Goal: Subscribe to service/newsletter

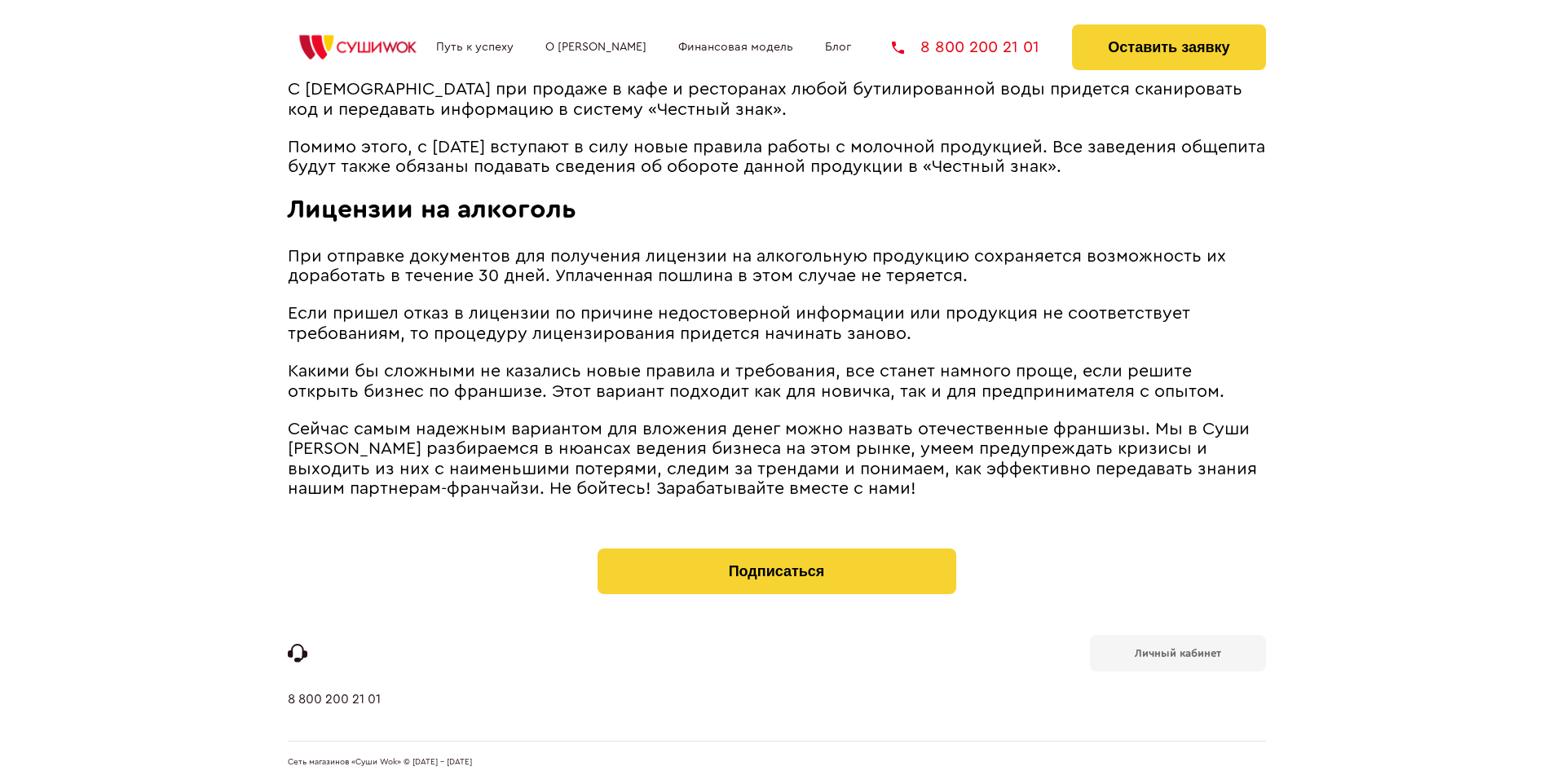
scroll to position [2203, 0]
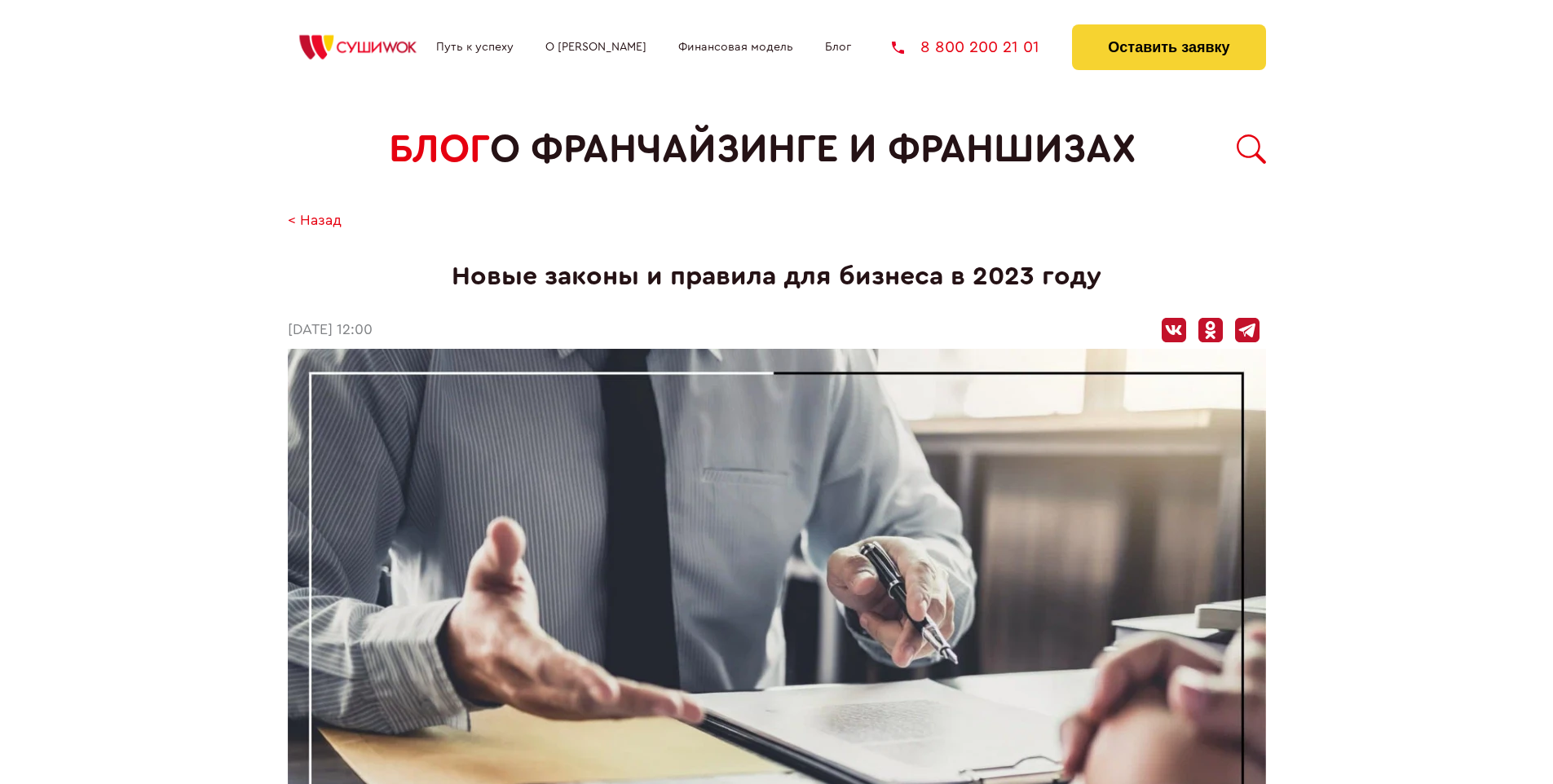
scroll to position [2223, 0]
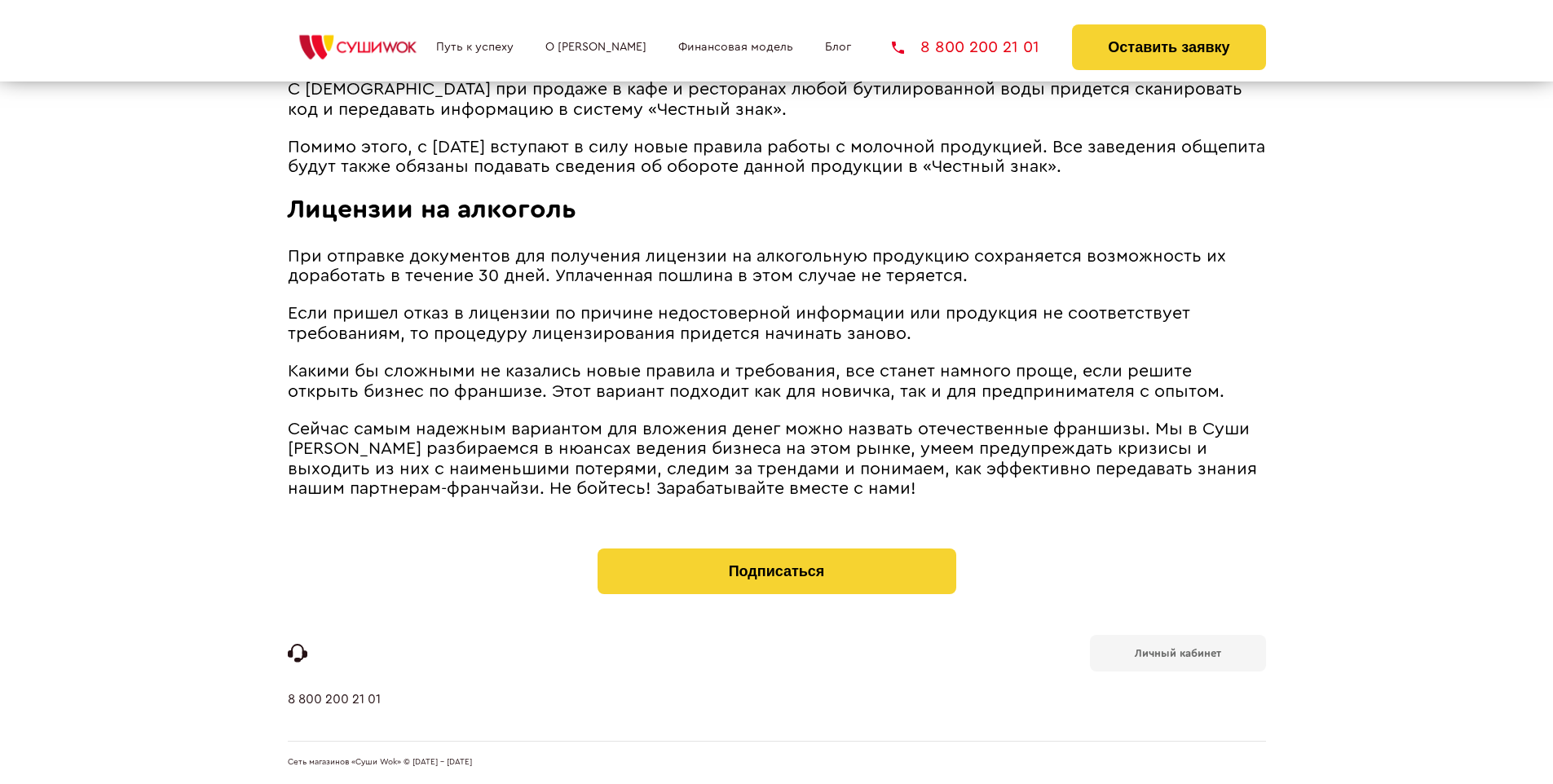
click at [1177, 652] on b "Личный кабинет" at bounding box center [1178, 653] width 86 height 11
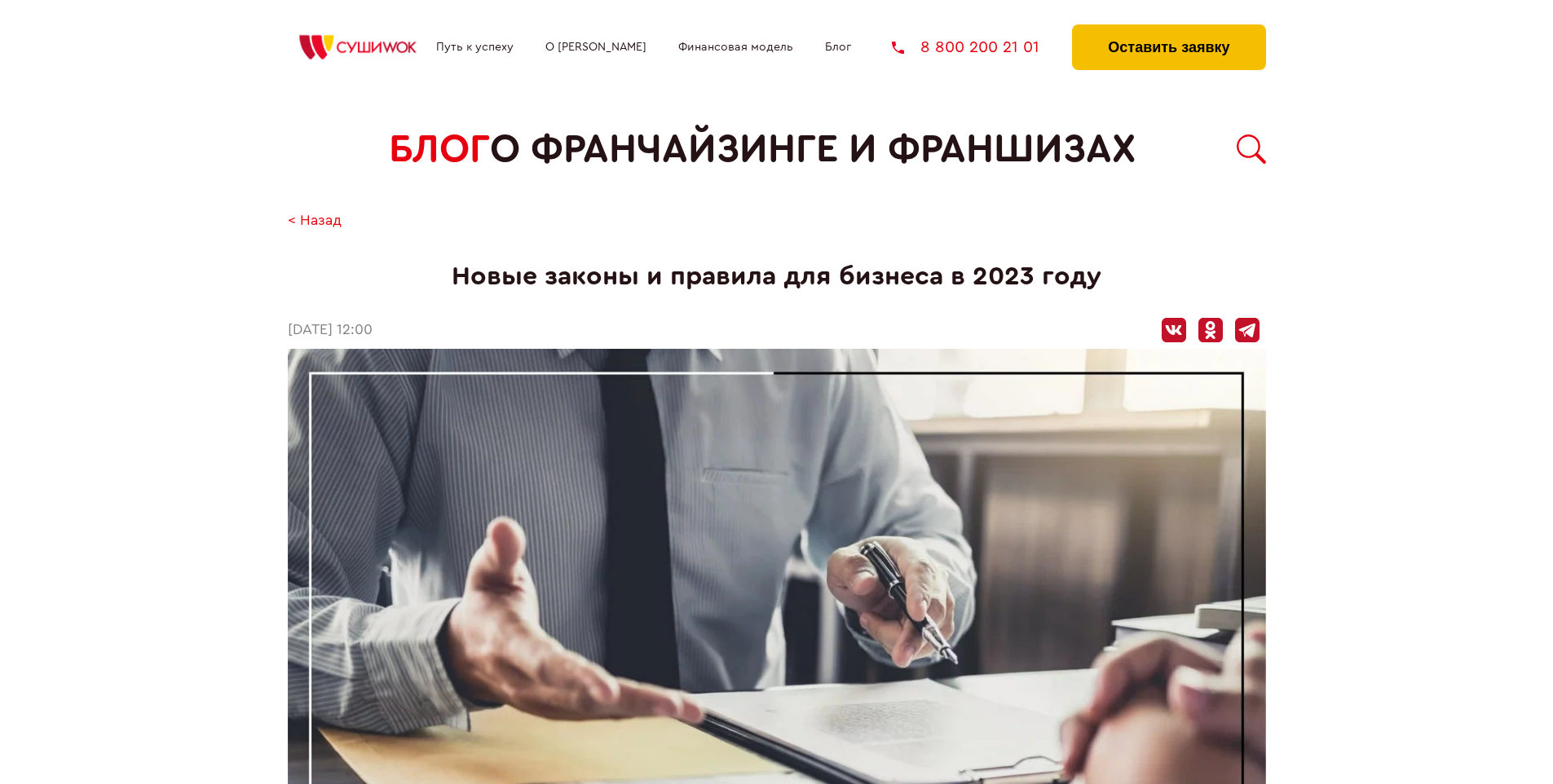
click at [1168, 28] on button "Оставить заявку" at bounding box center [1169, 46] width 193 height 46
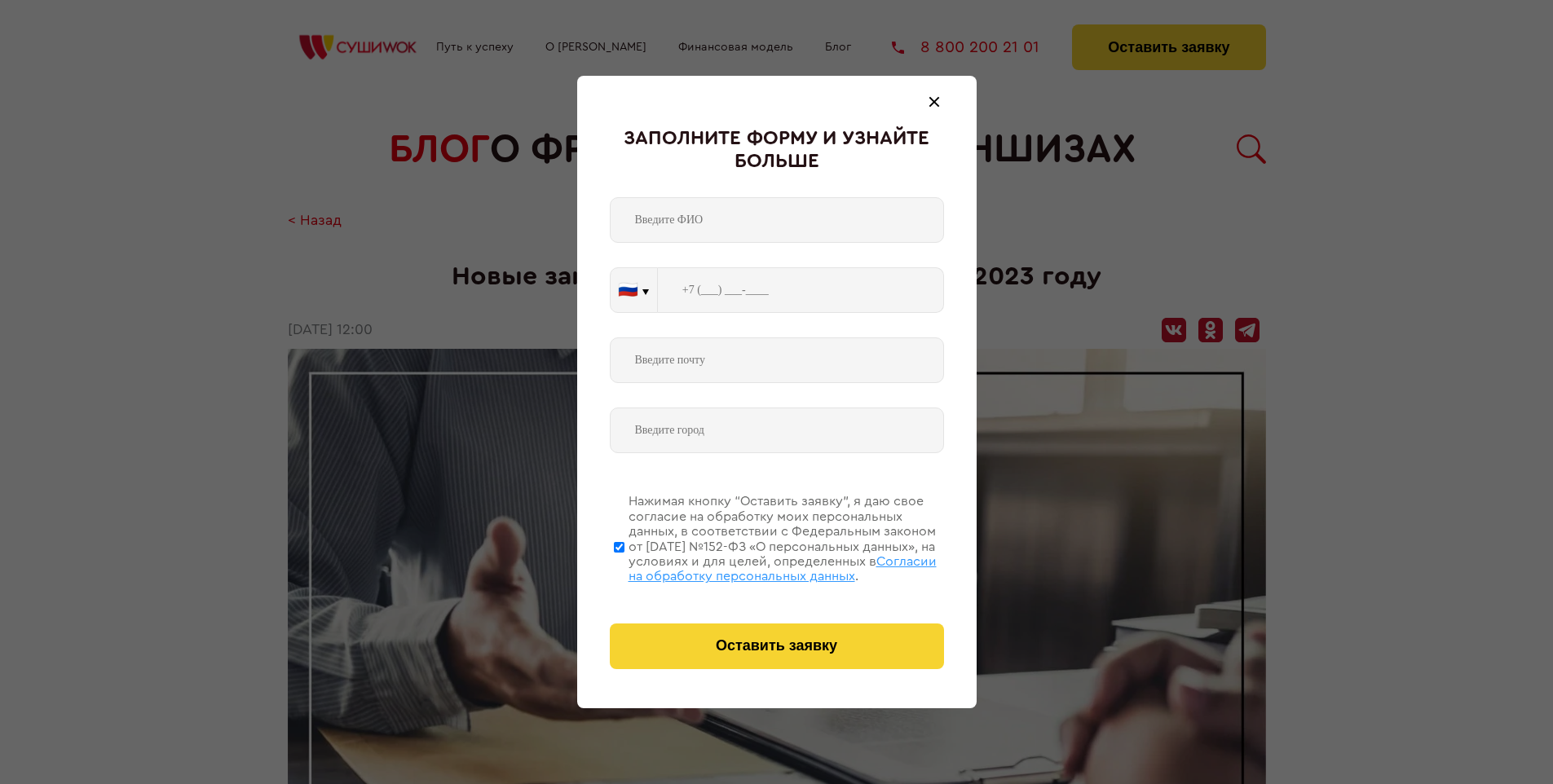
click at [755, 567] on span "Согласии на обработку персональных данных" at bounding box center [782, 568] width 308 height 27
click at [624, 567] on input "Нажимая кнопку “Оставить заявку”, я даю свое согласие на обработку моих персона…" at bounding box center [619, 546] width 11 height 130
checkbox input "false"
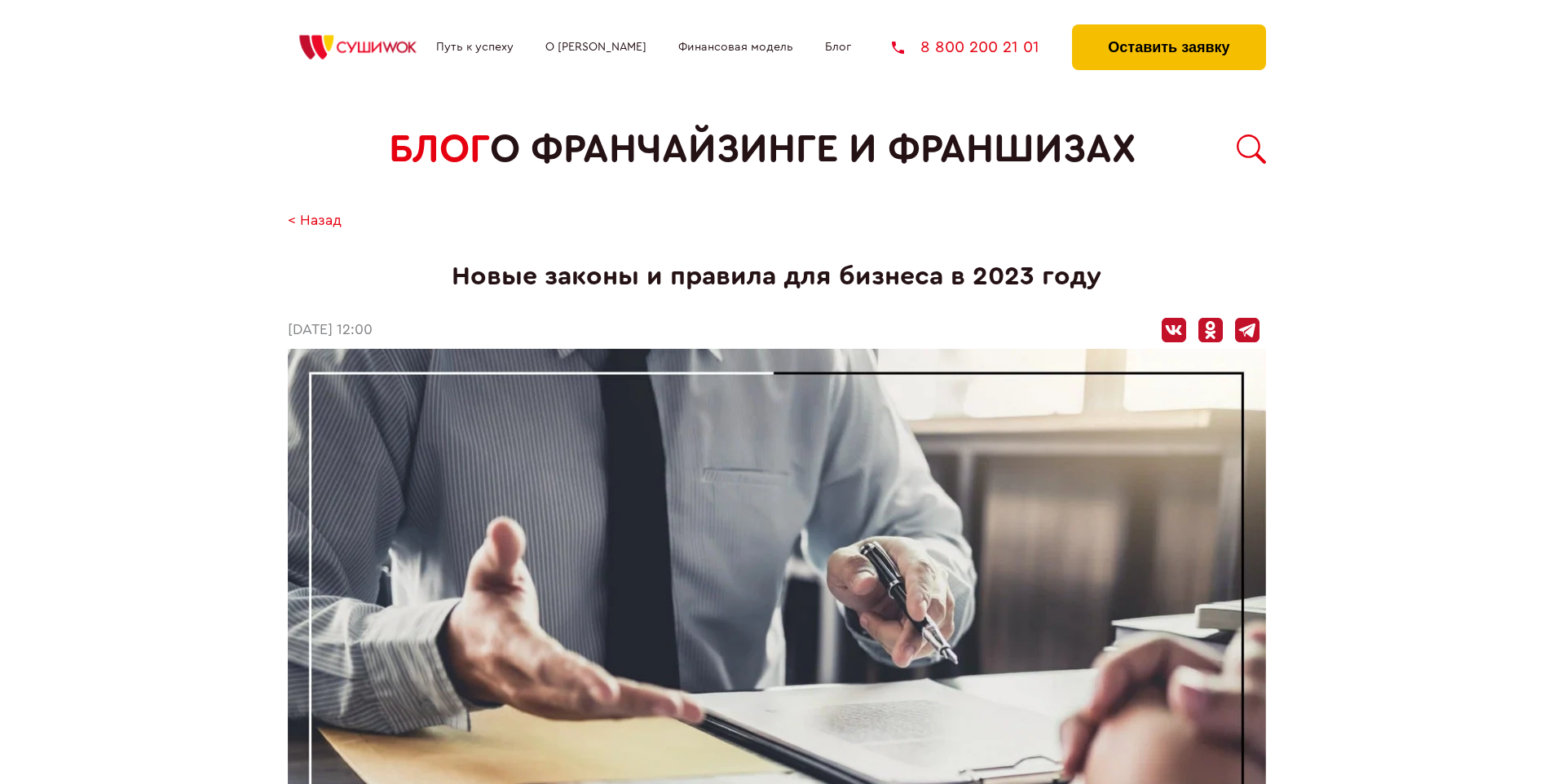
click at [1168, 28] on button "Оставить заявку" at bounding box center [1169, 46] width 193 height 46
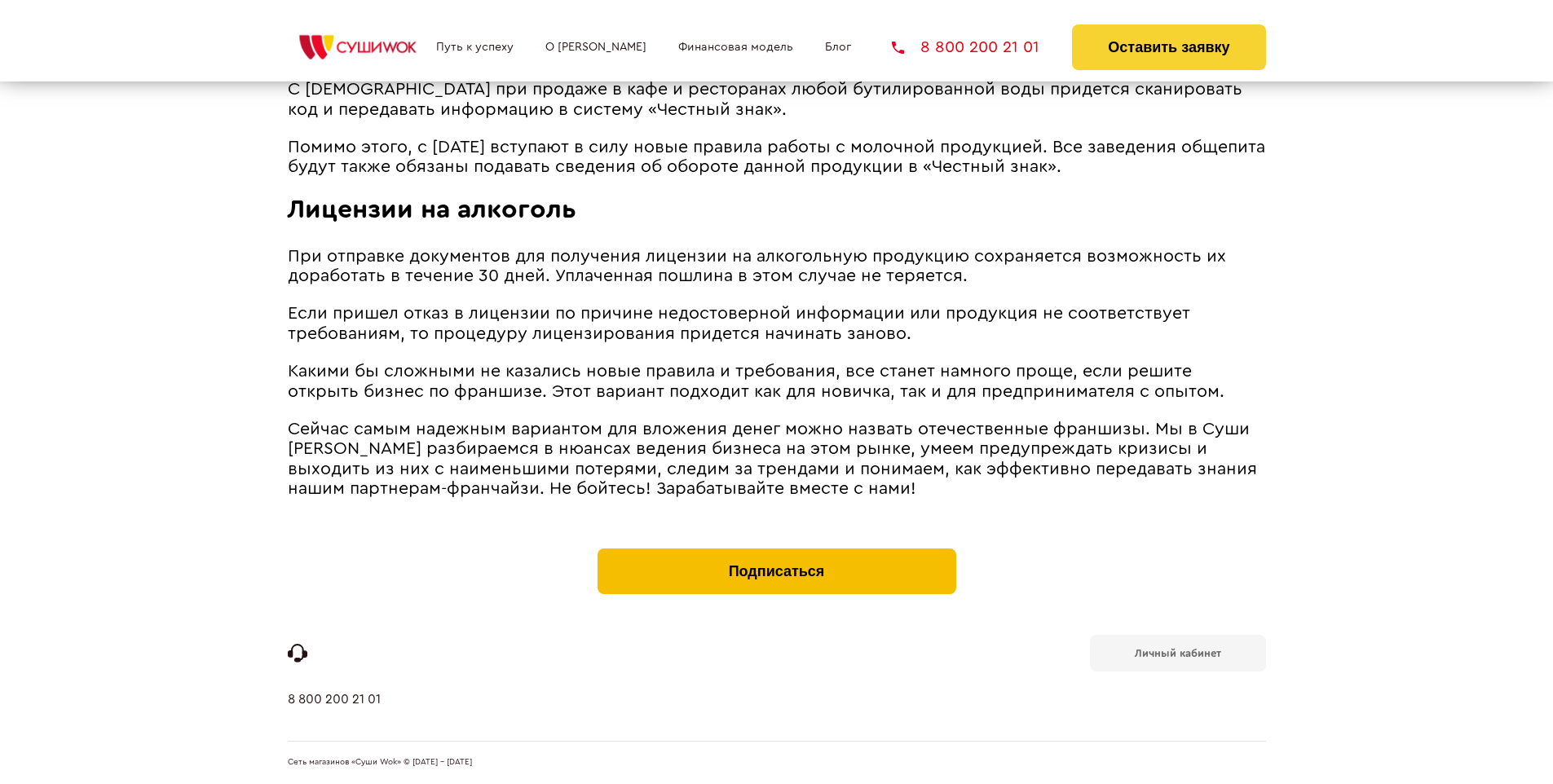
click at [776, 553] on button "Подписаться" at bounding box center [777, 571] width 359 height 46
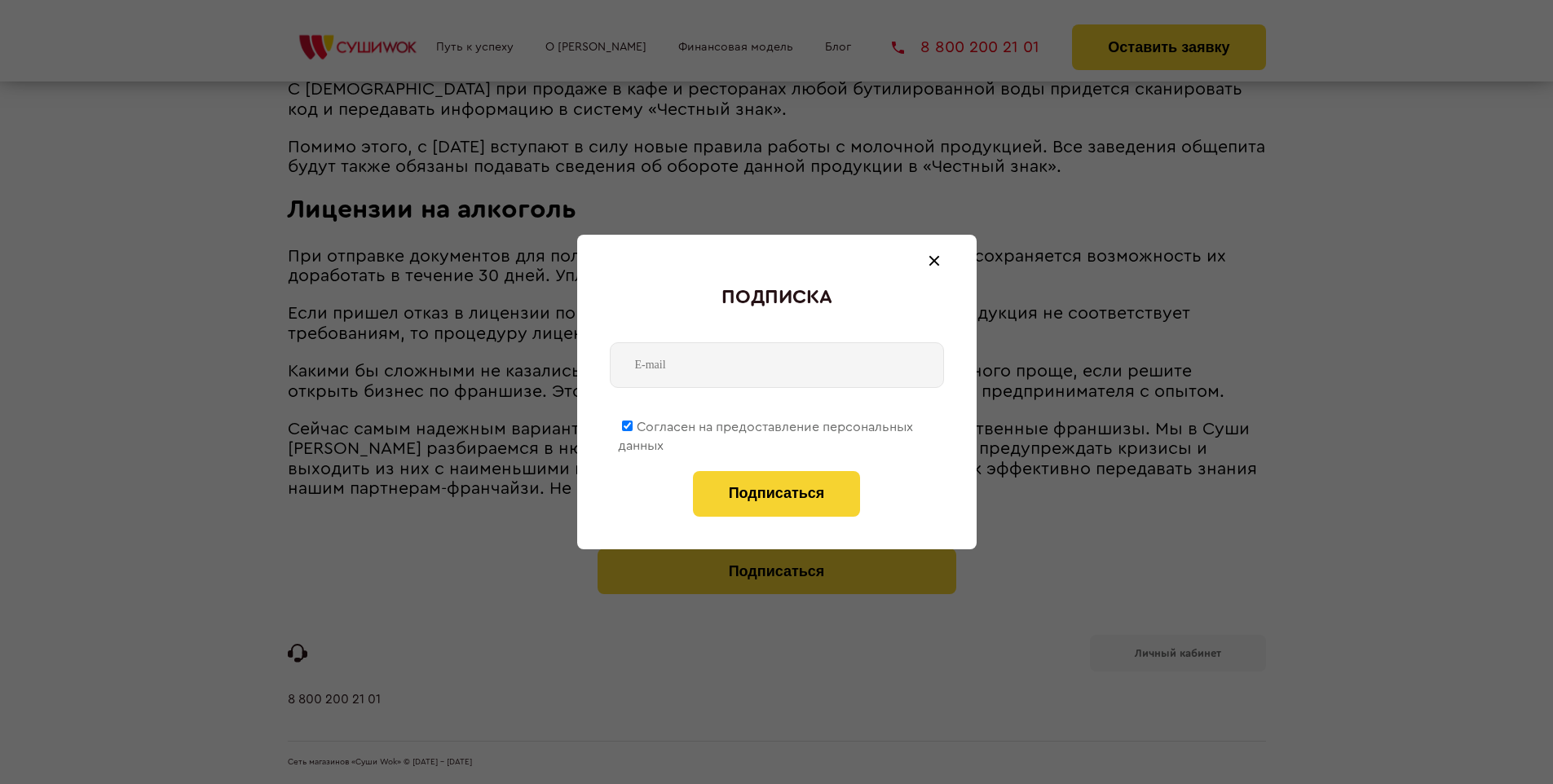
click at [766, 424] on span "Согласен на предоставление персональных данных" at bounding box center [765, 436] width 295 height 32
click at [632, 424] on input "Согласен на предоставление персональных данных" at bounding box center [627, 426] width 11 height 11
checkbox input "false"
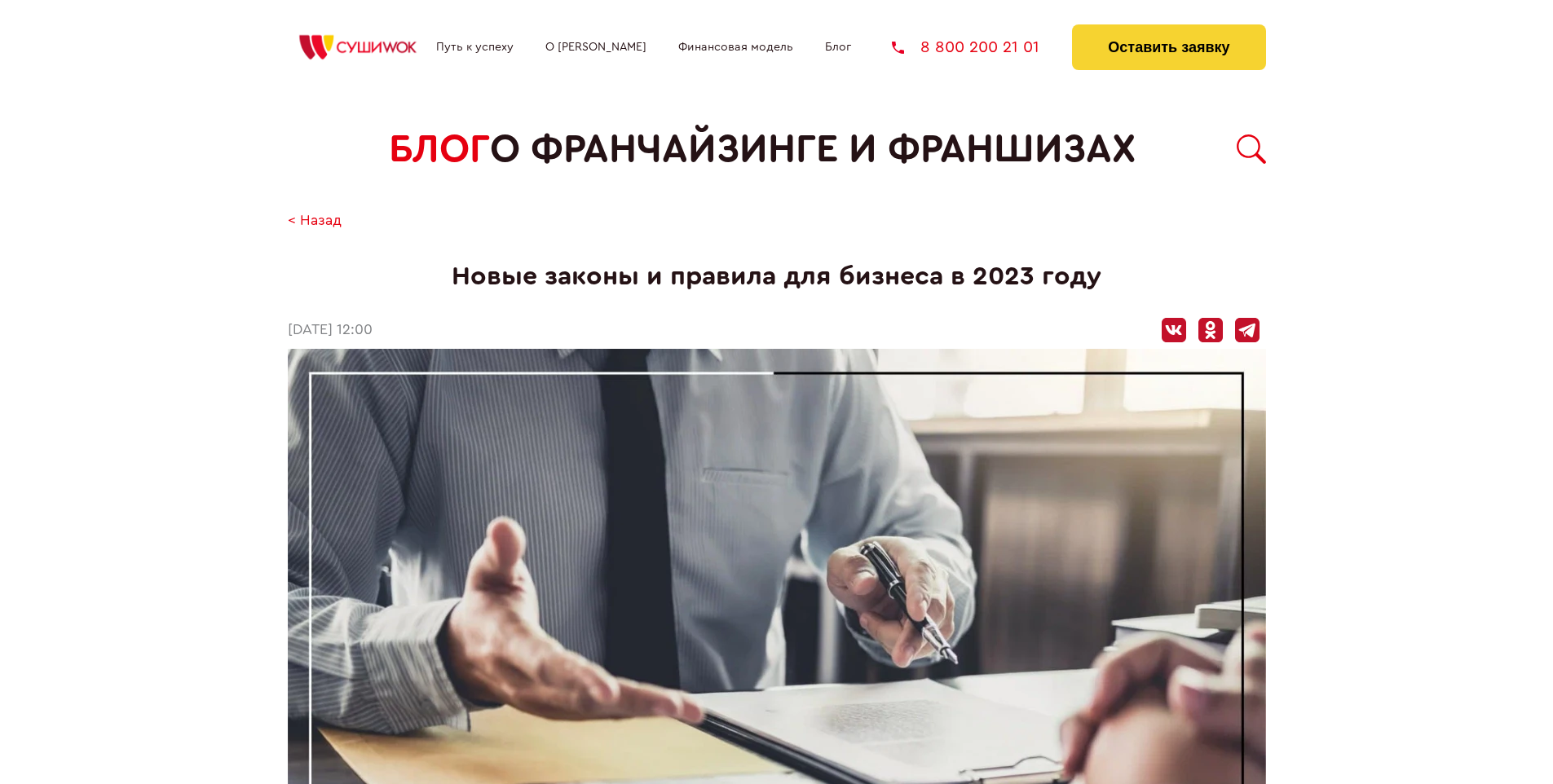
scroll to position [2223, 0]
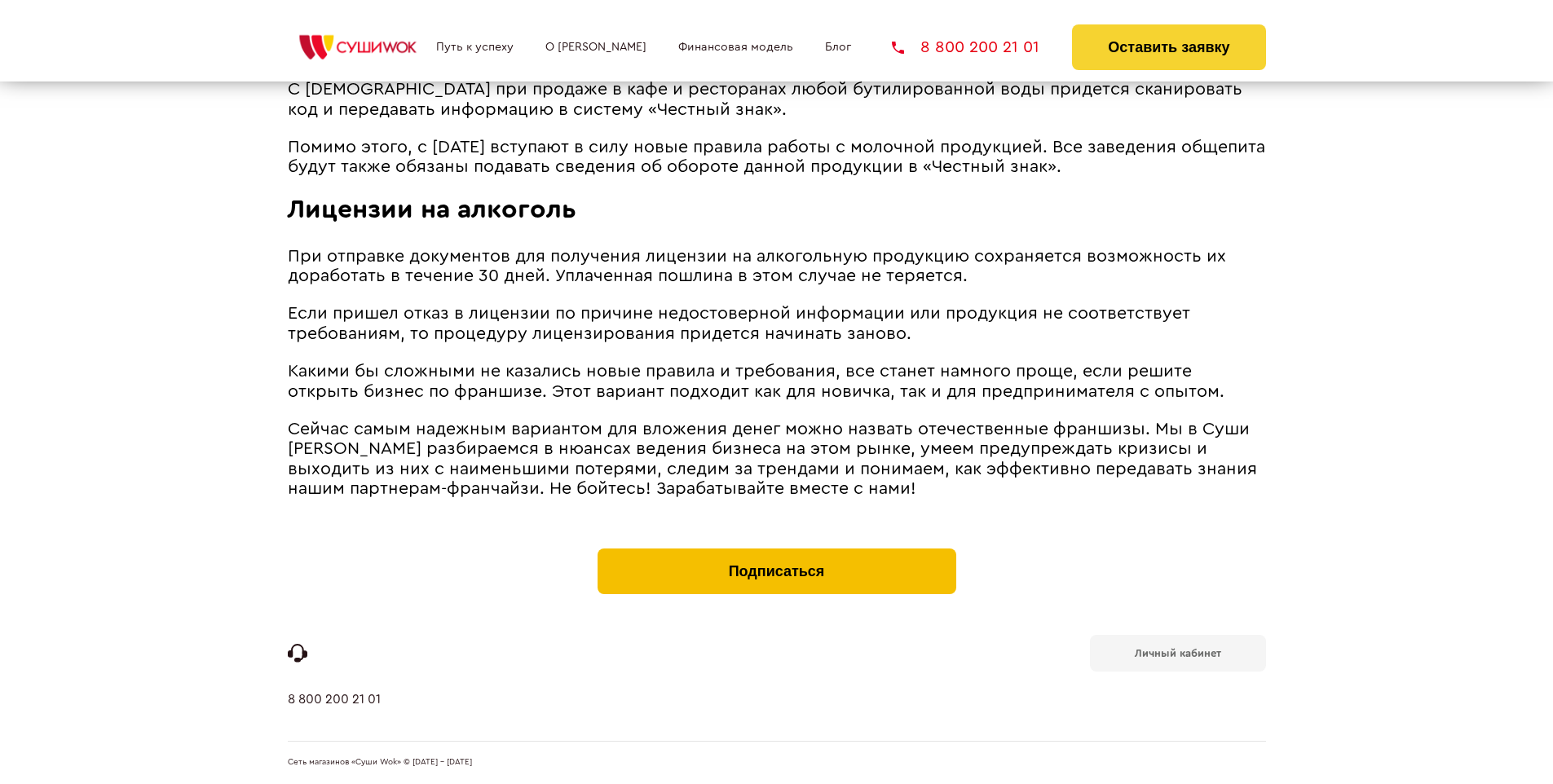
click at [776, 553] on button "Подписаться" at bounding box center [777, 571] width 359 height 46
